Goal: Transaction & Acquisition: Purchase product/service

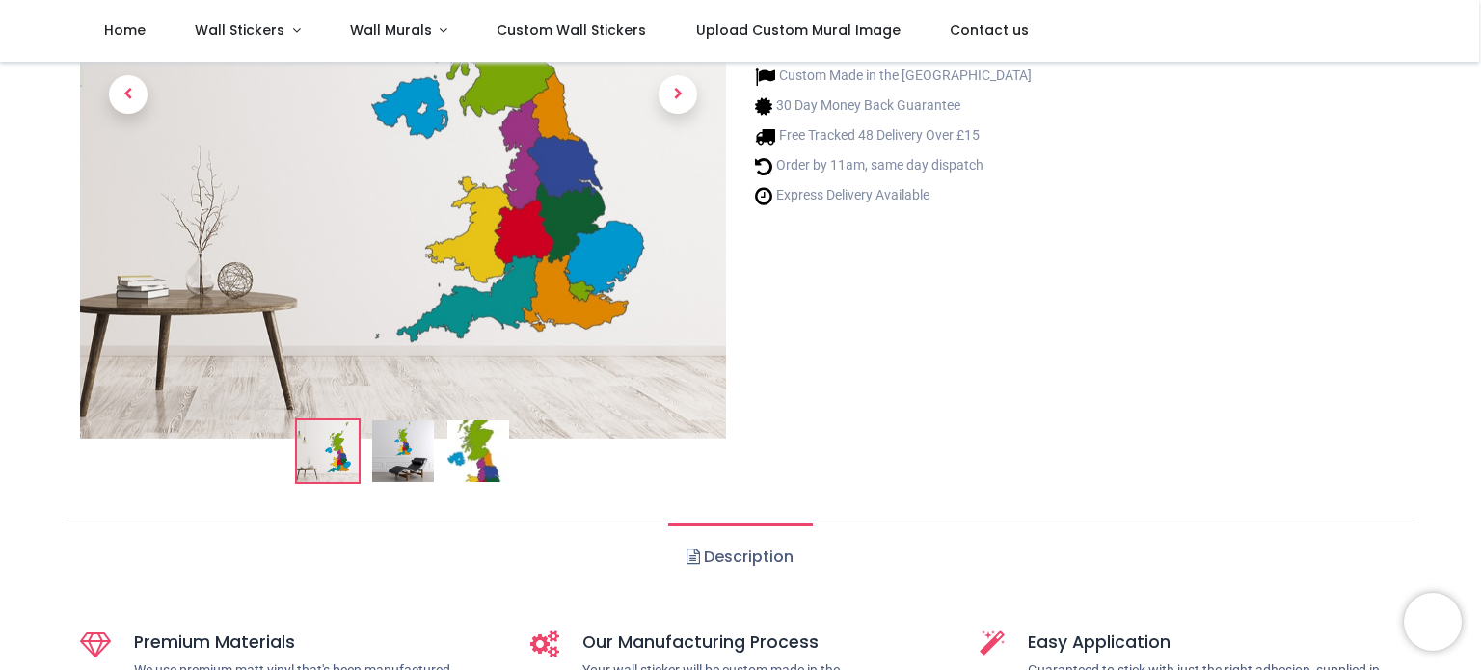
scroll to position [328, 0]
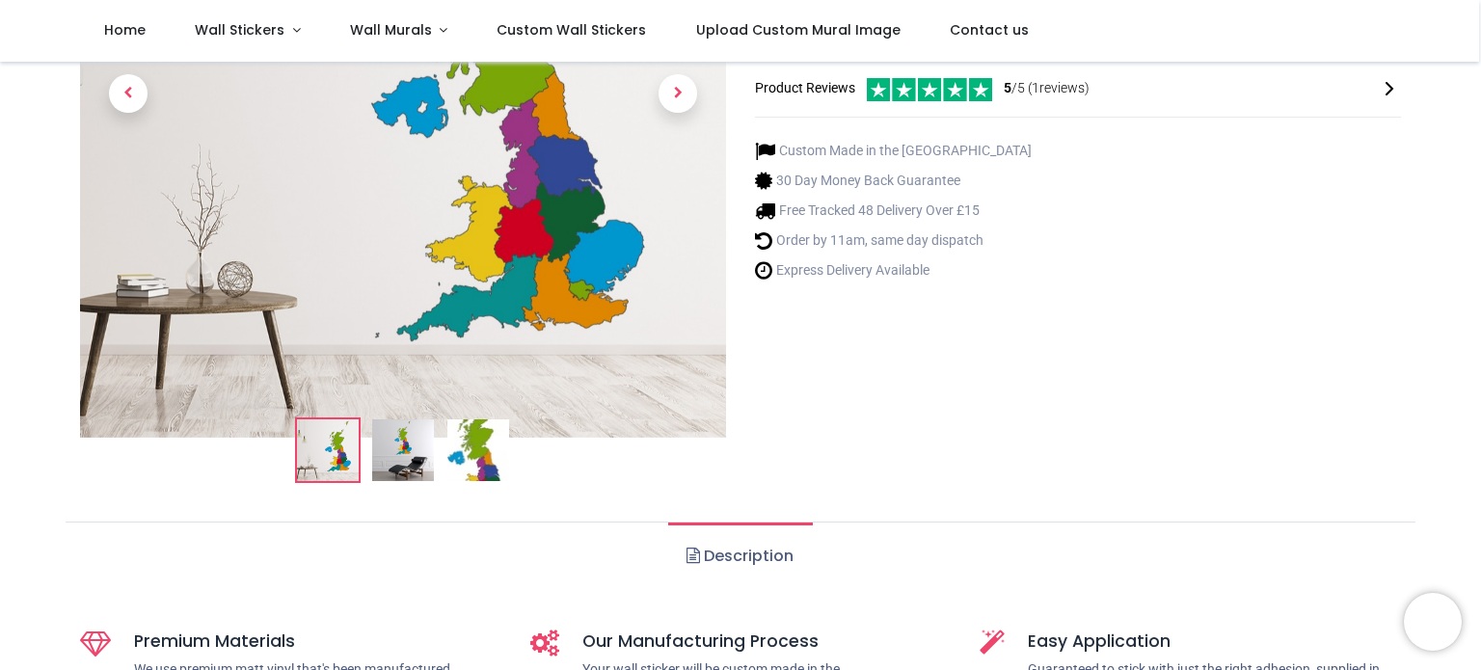
click at [401, 450] on img at bounding box center [403, 450] width 62 height 62
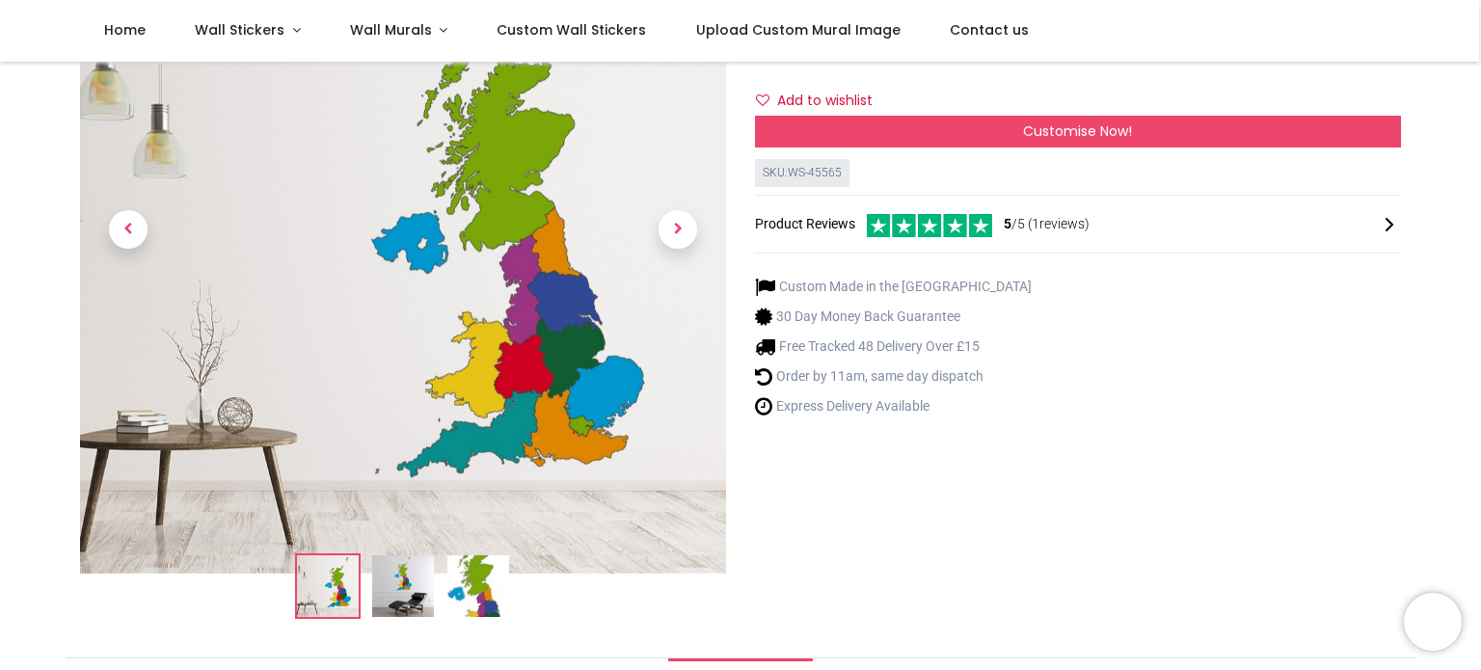
scroll to position [274, 0]
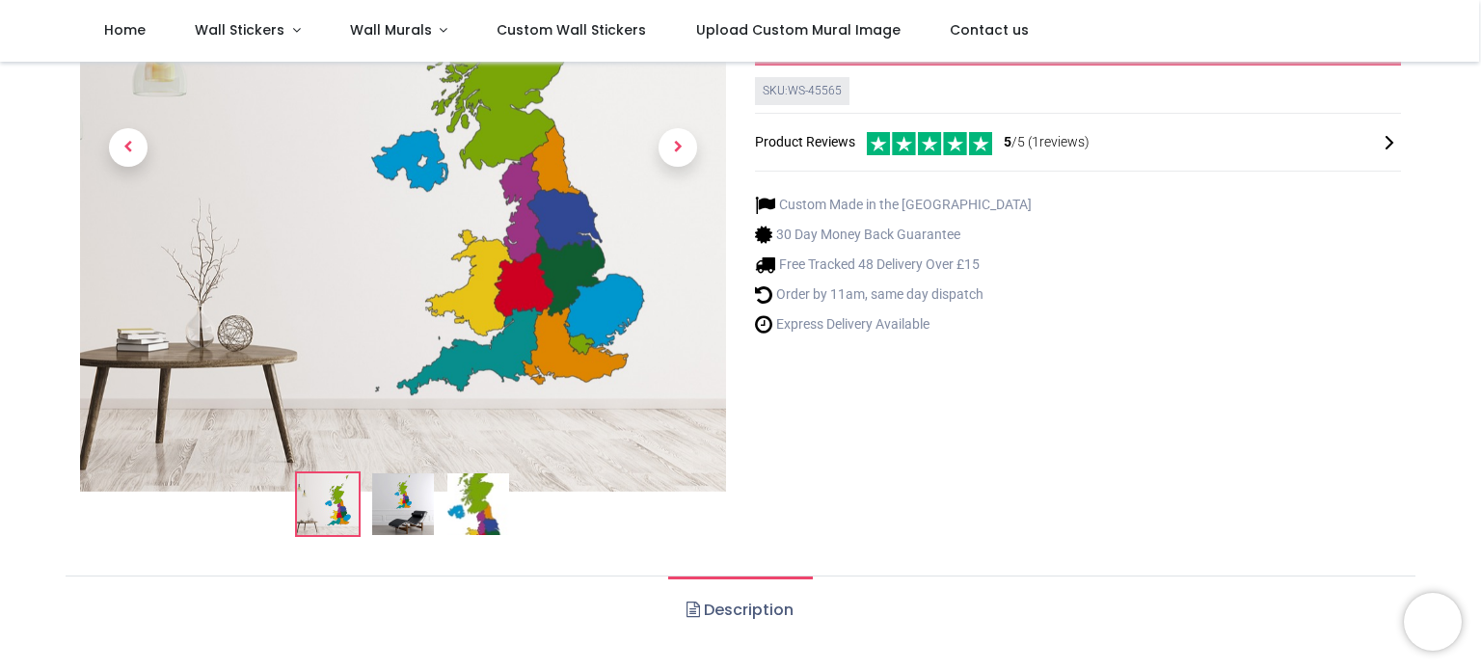
click at [464, 496] on img at bounding box center [478, 504] width 62 height 62
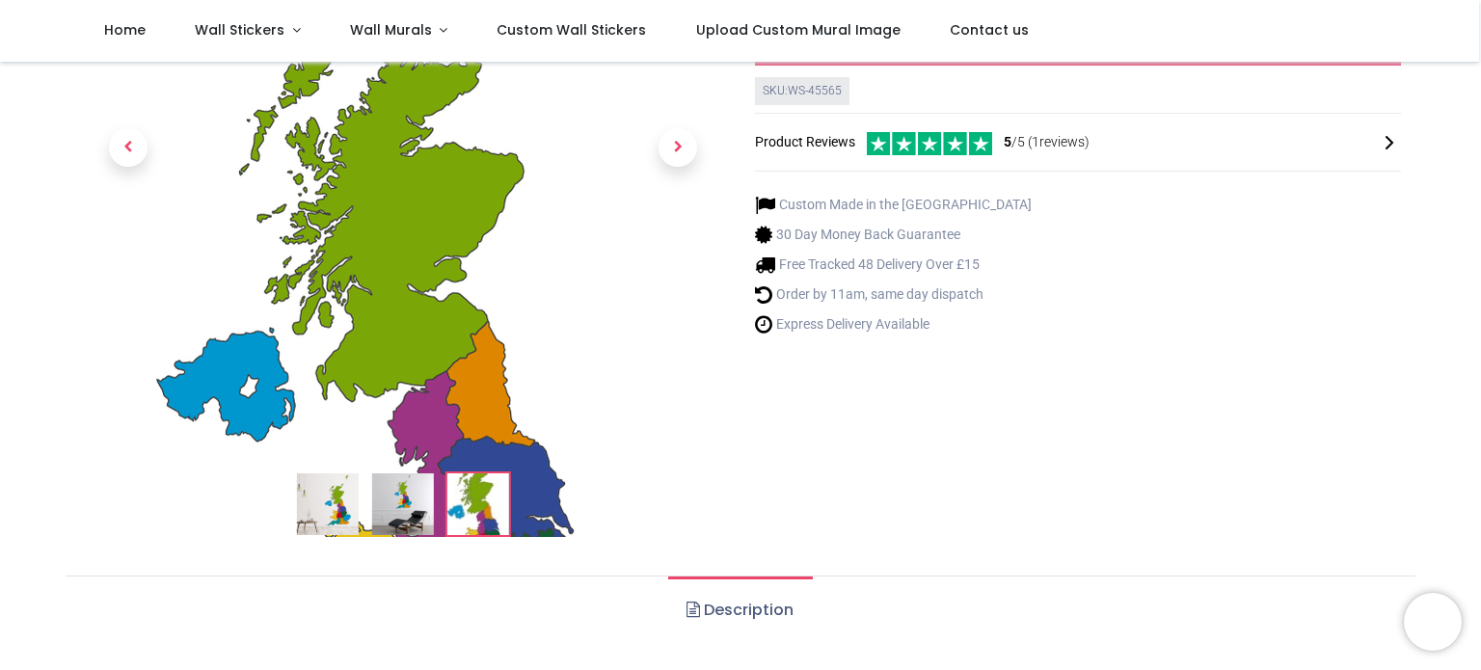
click at [405, 500] on img at bounding box center [403, 504] width 62 height 62
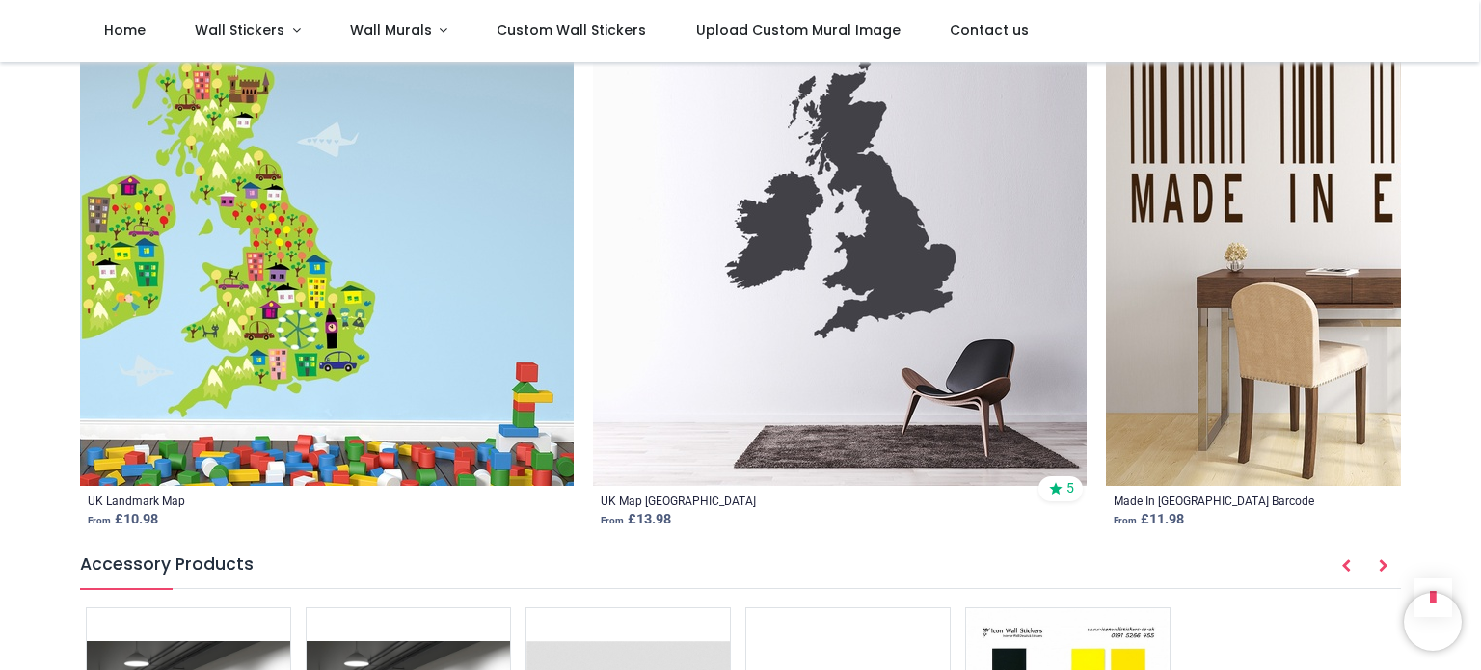
scroll to position [2491, 0]
click at [840, 350] on img at bounding box center [840, 239] width 494 height 494
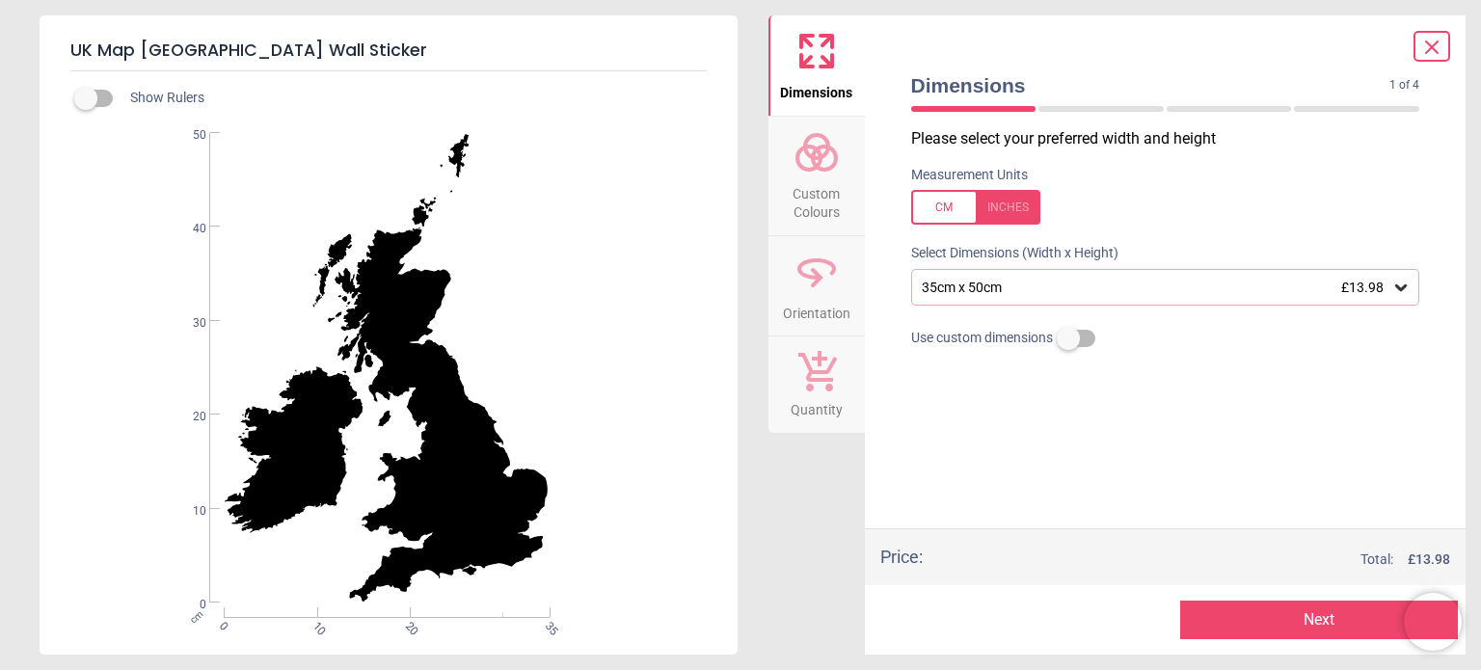
click at [1210, 275] on div "35cm x 50cm £13.98" at bounding box center [1165, 287] width 509 height 37
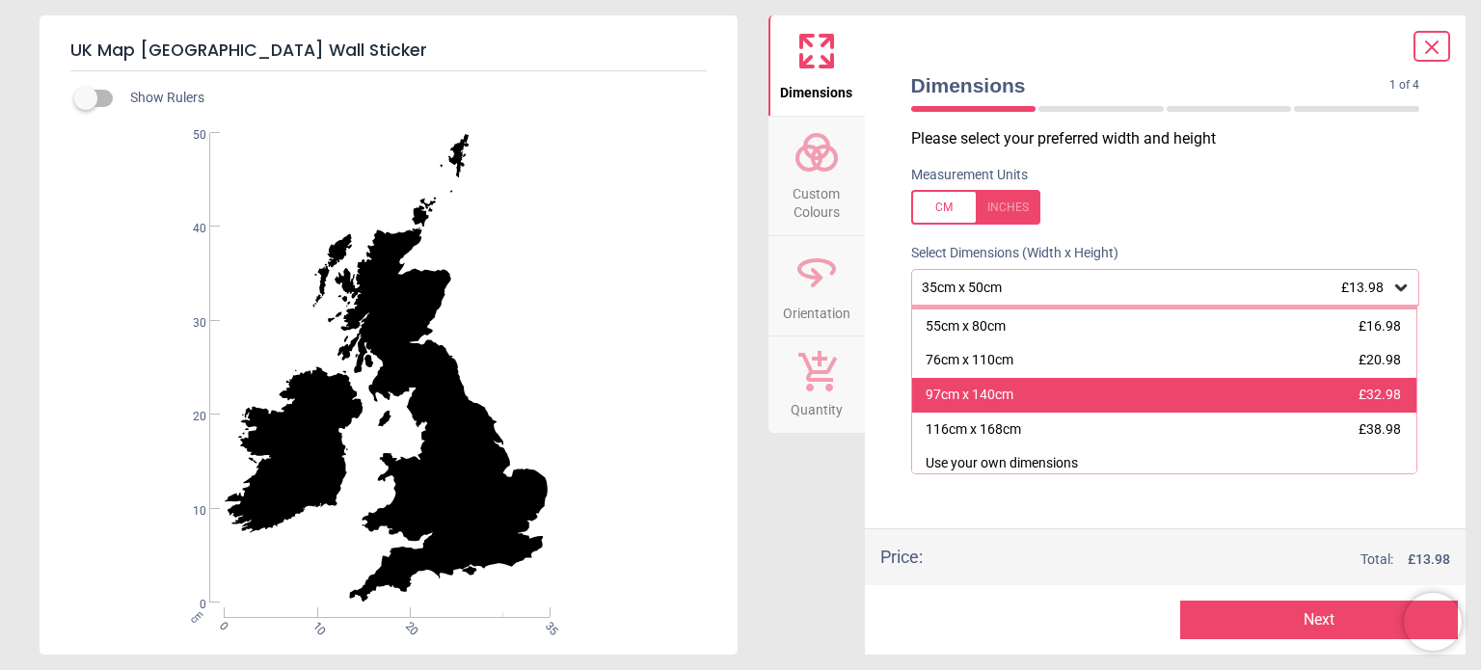
scroll to position [39, 0]
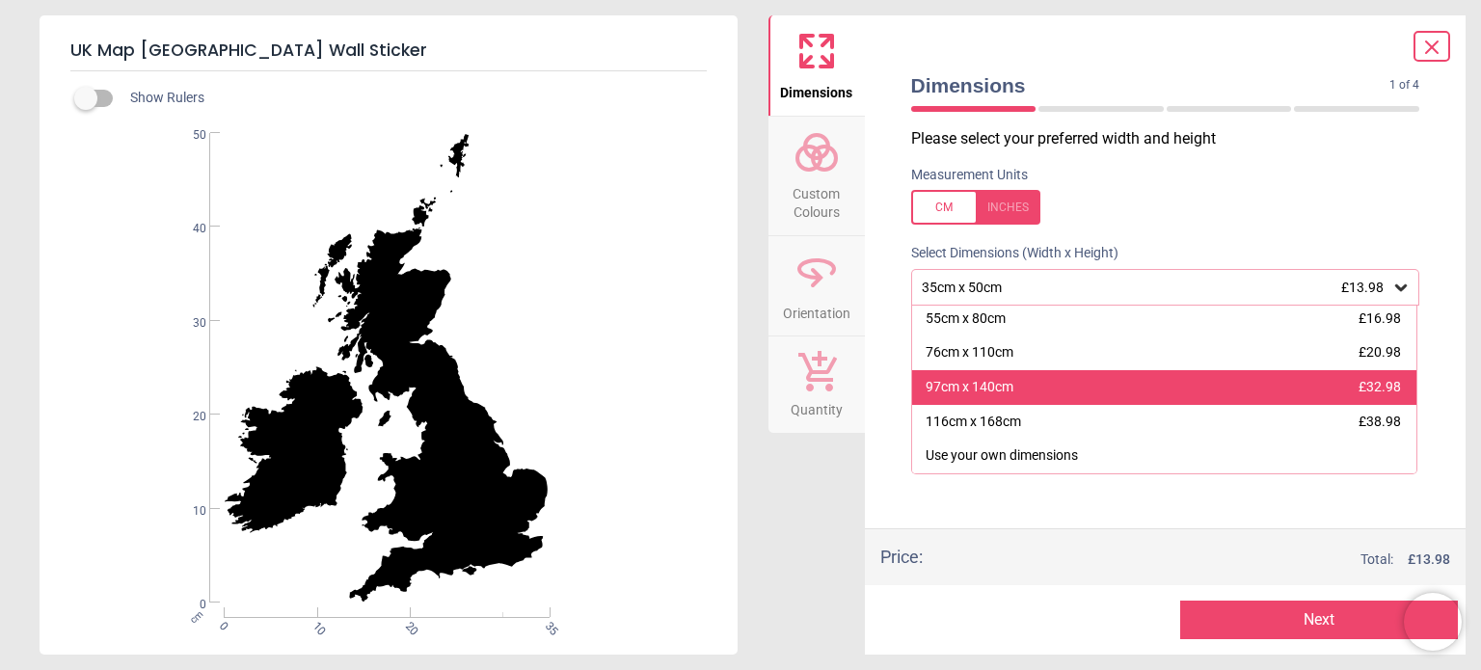
click at [1202, 394] on div "97cm x 140cm £32.98" at bounding box center [1164, 387] width 505 height 35
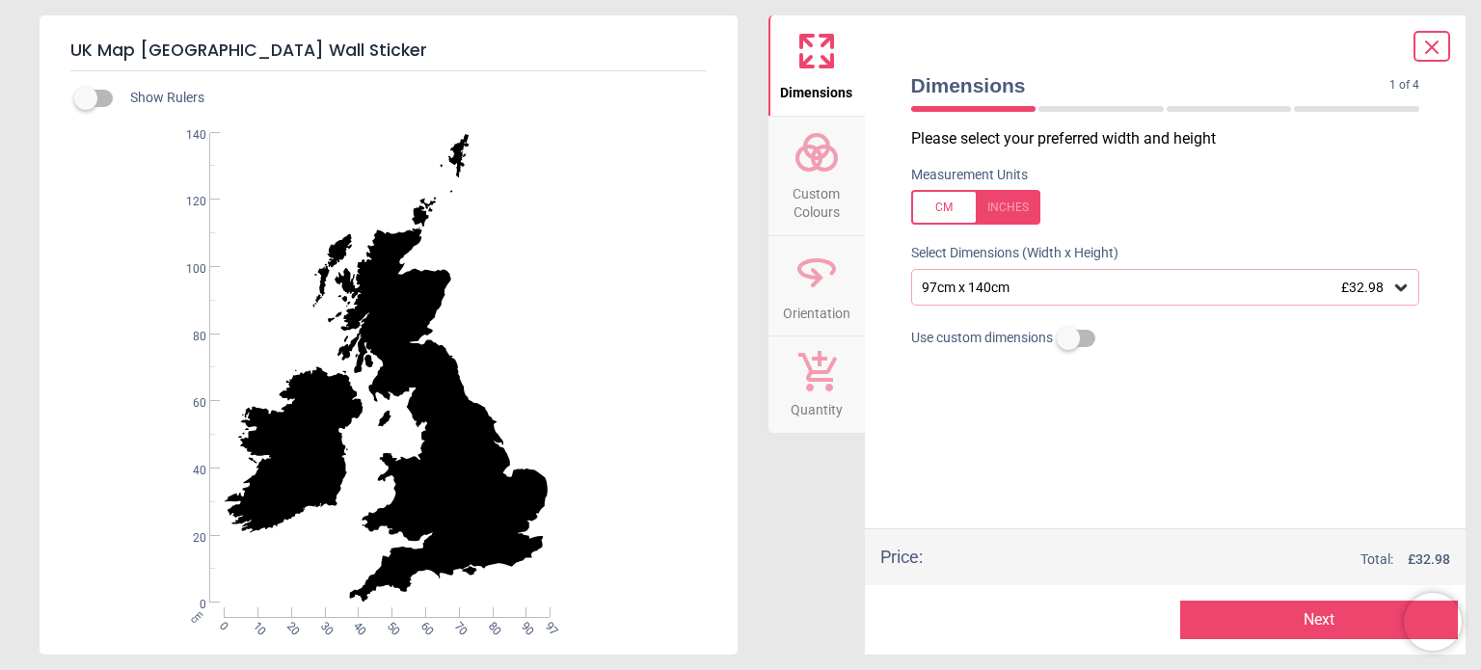
click at [833, 127] on button "Custom Colours" at bounding box center [816, 176] width 96 height 119
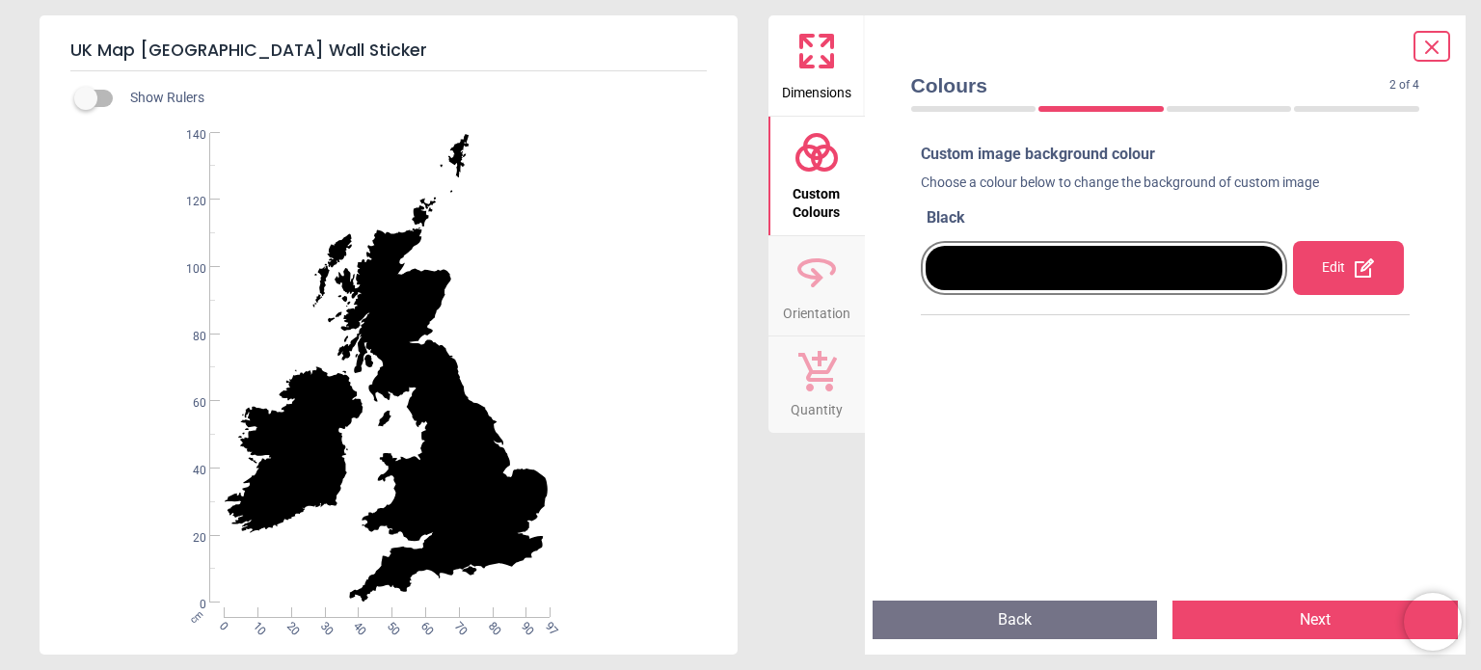
drag, startPoint x: 1321, startPoint y: 300, endPoint x: 1339, endPoint y: 274, distance: 31.8
click at [1339, 274] on div "Edit" at bounding box center [1348, 267] width 122 height 77
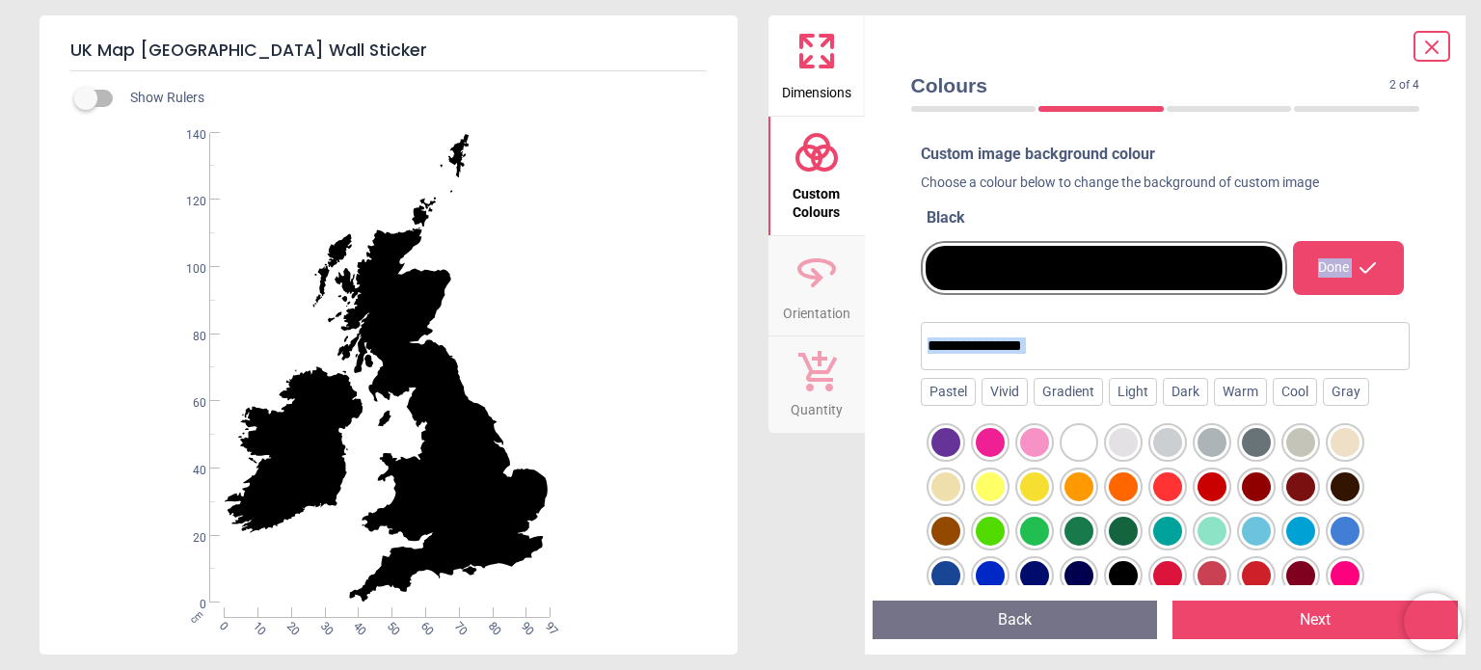
click at [1339, 274] on div "Done" at bounding box center [1348, 268] width 110 height 54
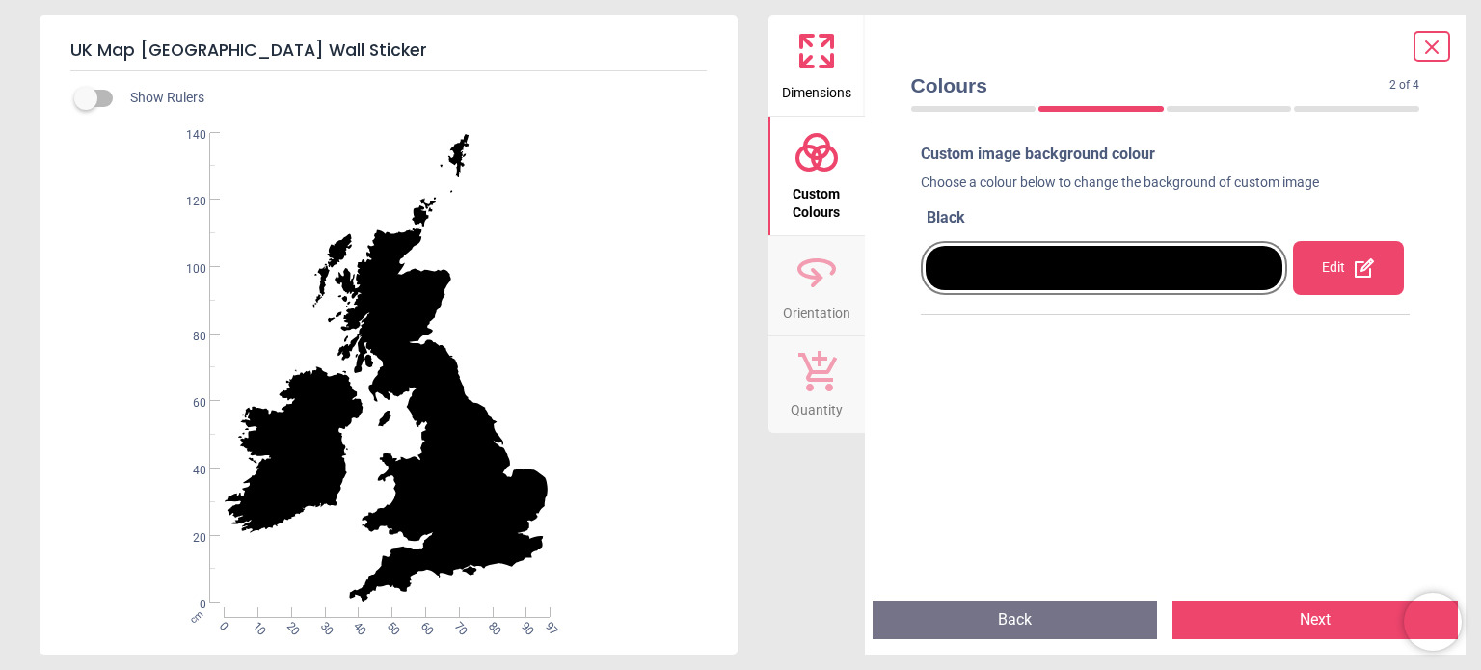
click at [1339, 274] on div "Edit" at bounding box center [1348, 268] width 110 height 54
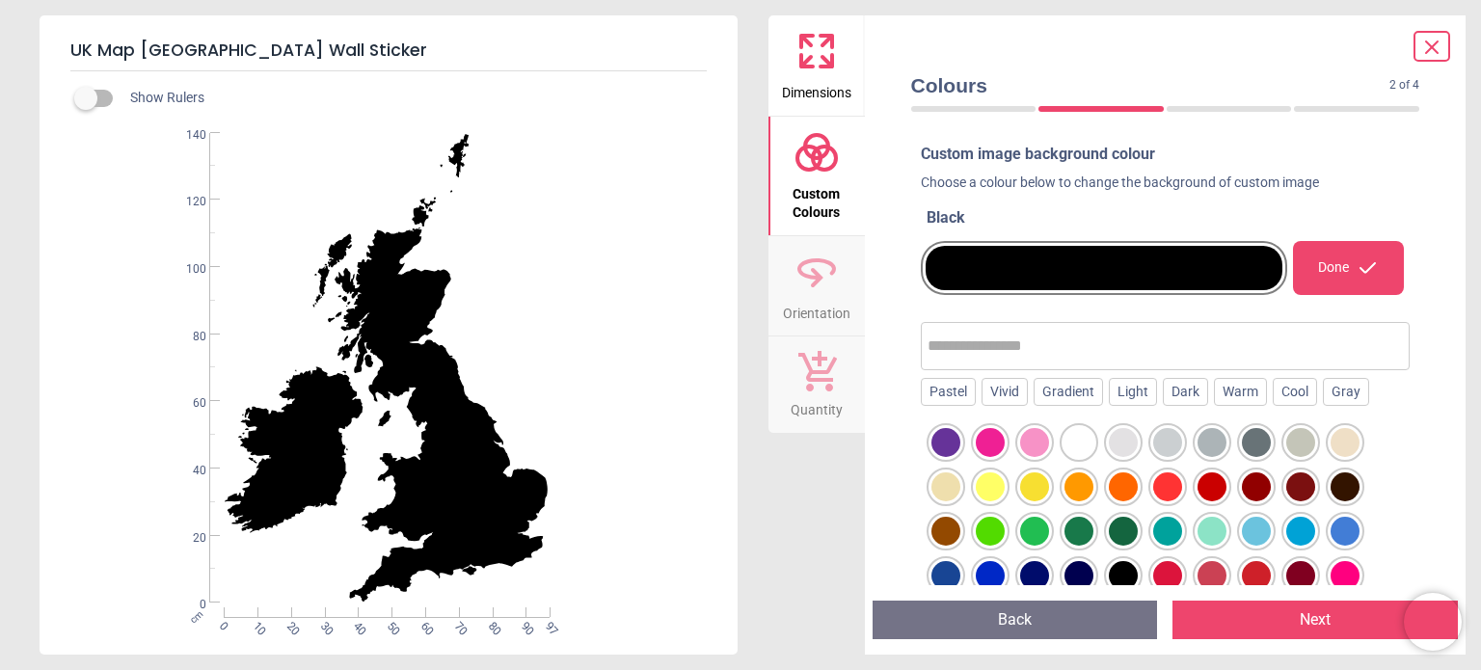
click at [1222, 532] on div at bounding box center [1211, 531] width 29 height 29
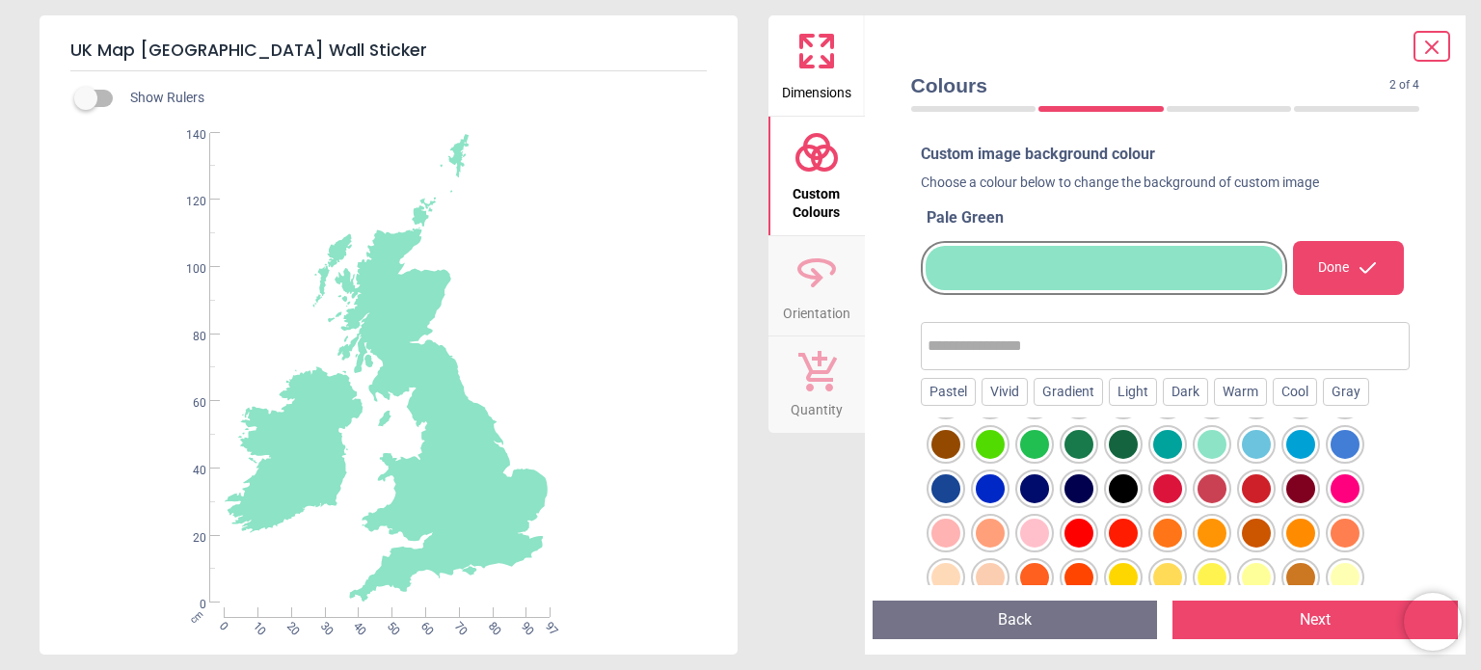
scroll to position [103, 0]
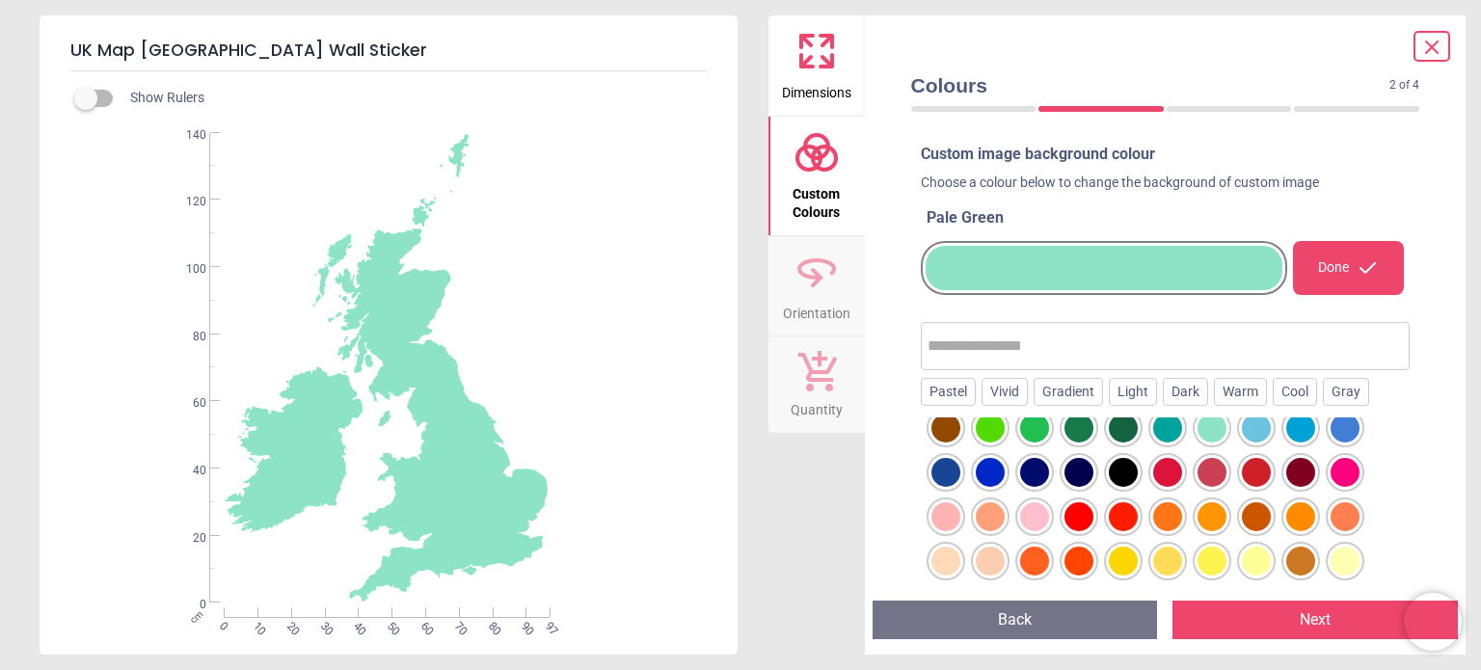
click at [844, 307] on span "Orientation" at bounding box center [816, 309] width 67 height 29
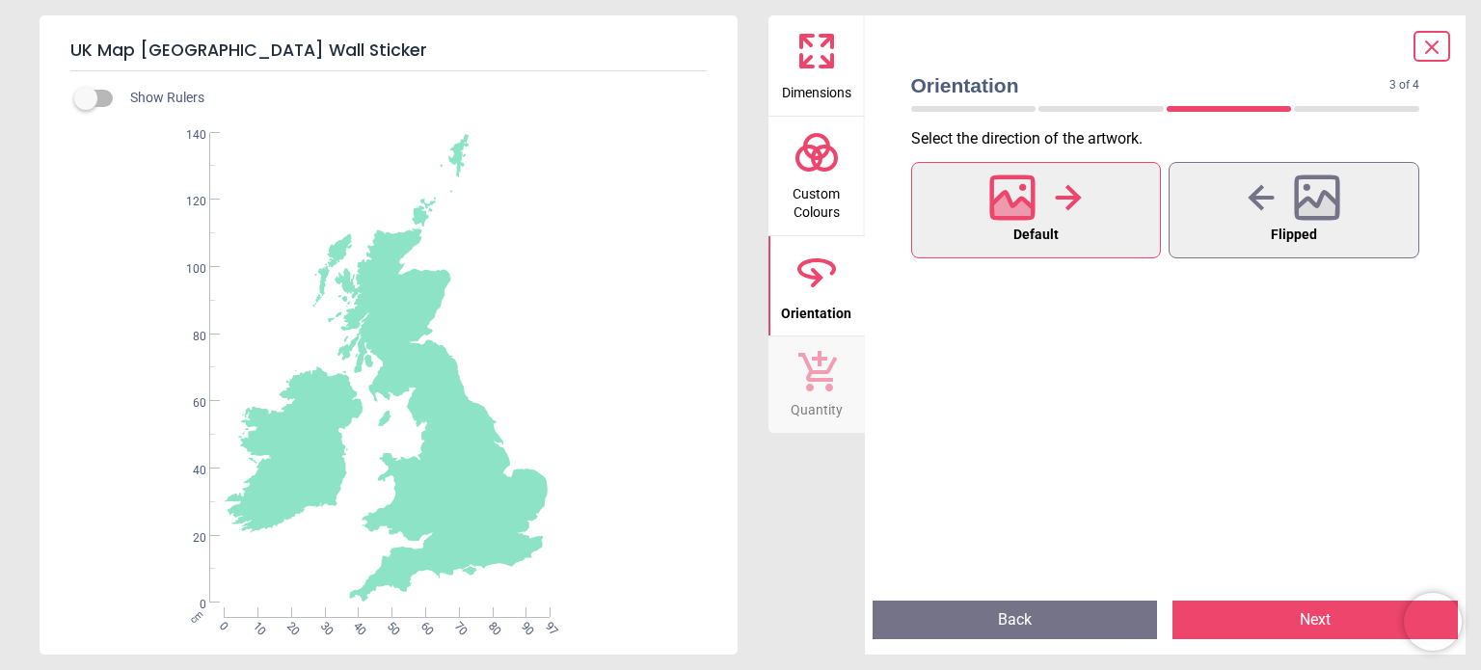
click at [814, 181] on span "Custom Colours" at bounding box center [816, 198] width 93 height 47
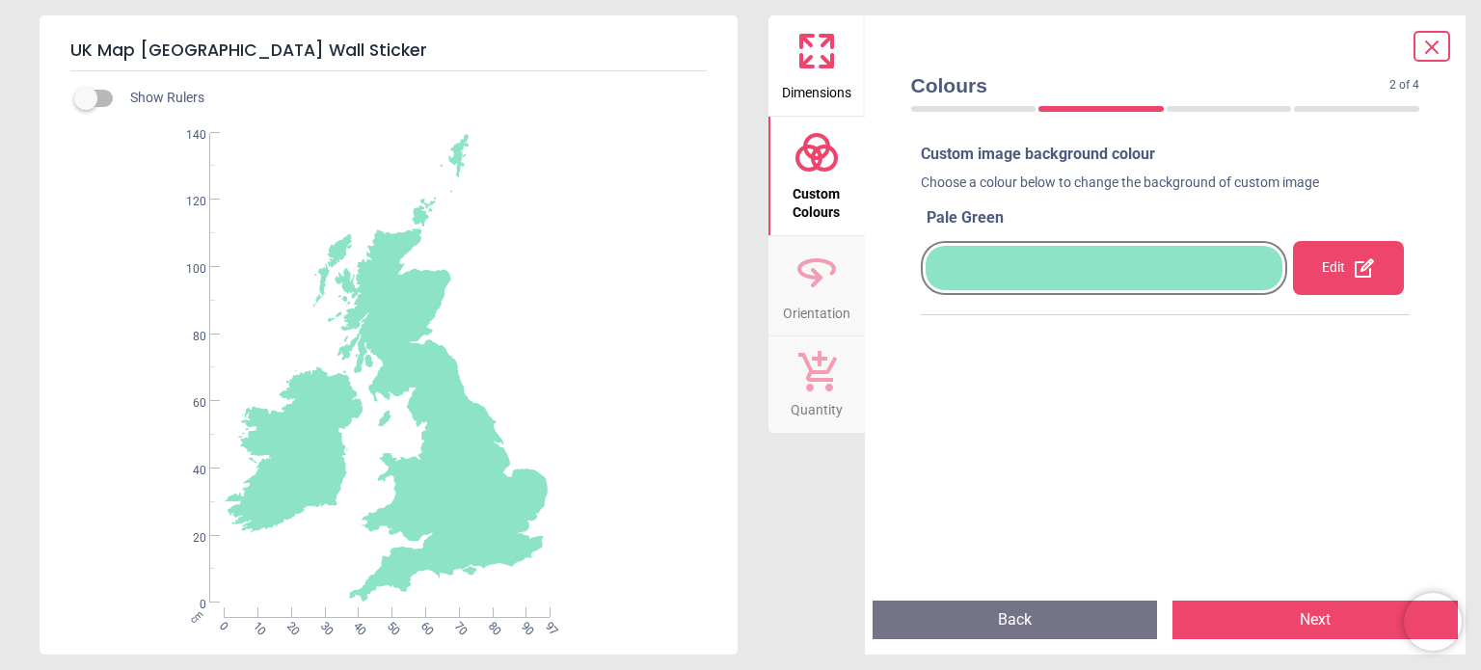
click at [802, 333] on button "Orientation" at bounding box center [816, 286] width 96 height 100
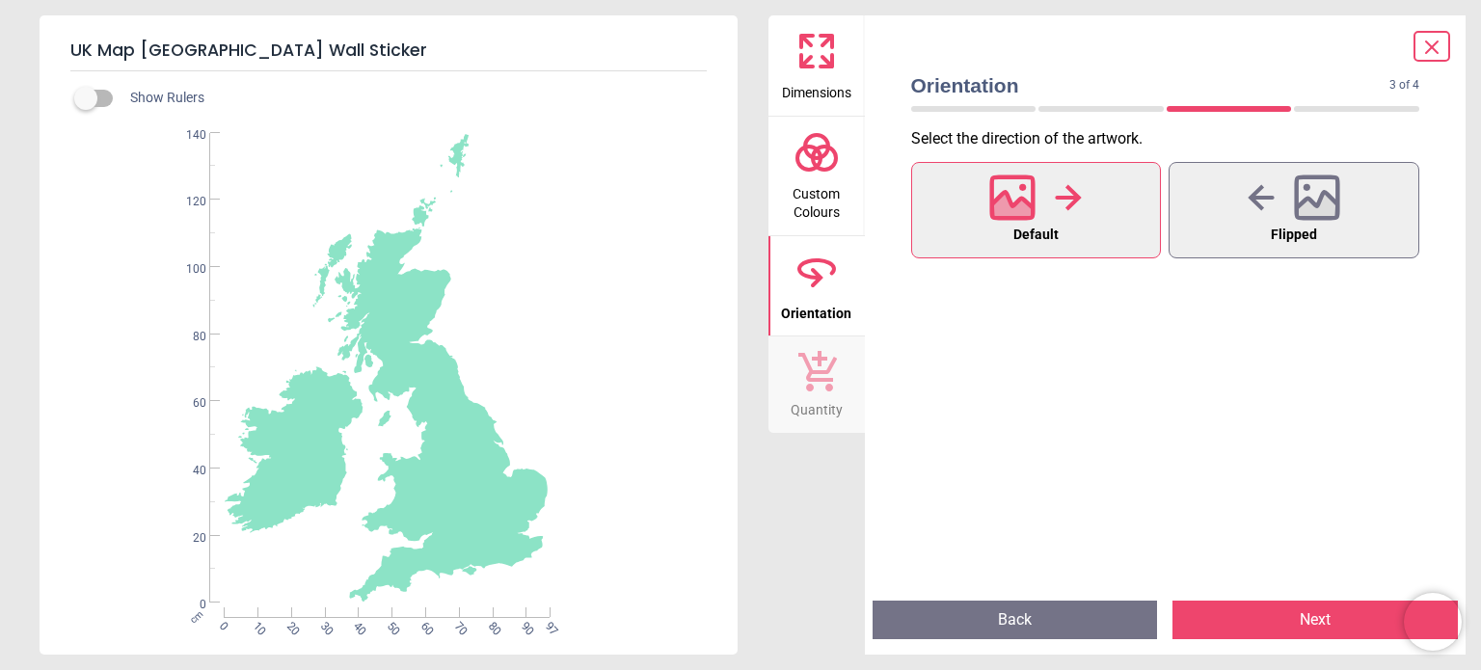
click at [806, 387] on icon at bounding box center [817, 371] width 39 height 40
